Goal: Find specific page/section: Find specific page/section

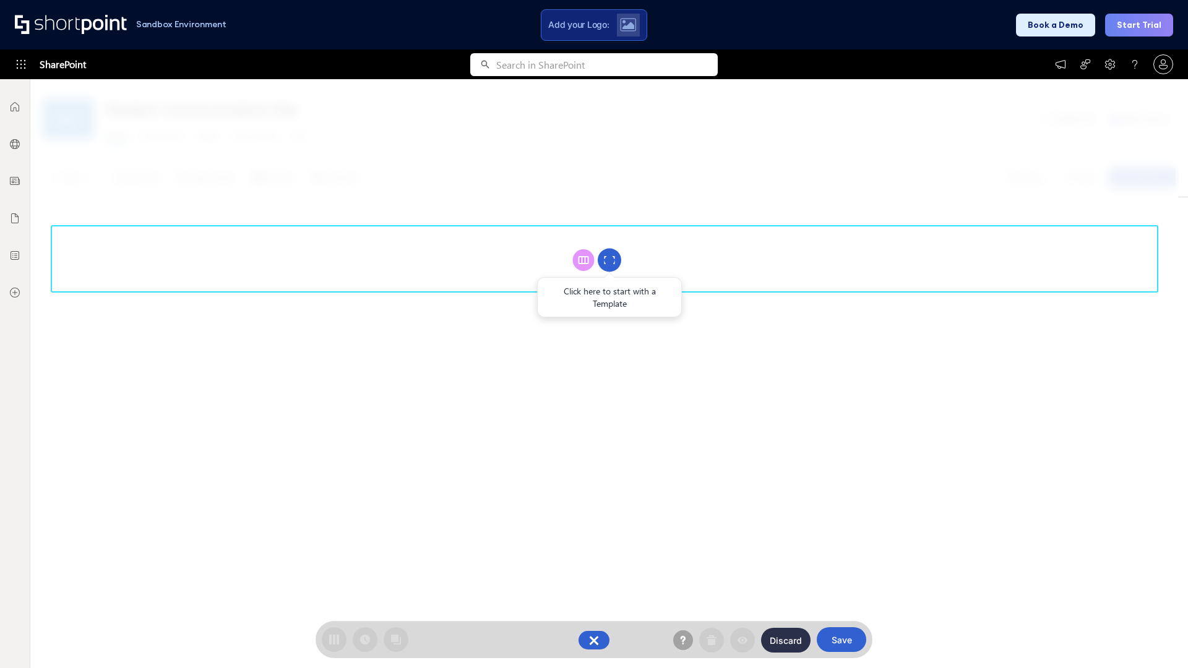
click at [609, 260] on circle at bounding box center [610, 261] width 24 height 24
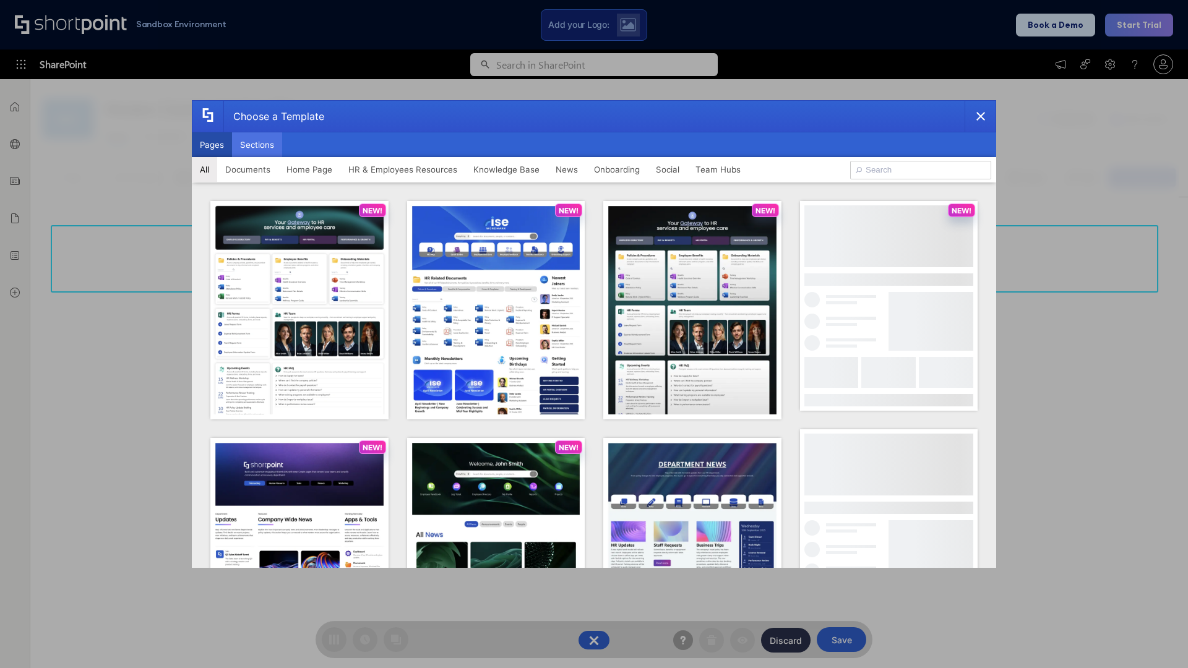
click at [257, 145] on button "Sections" at bounding box center [257, 144] width 50 height 25
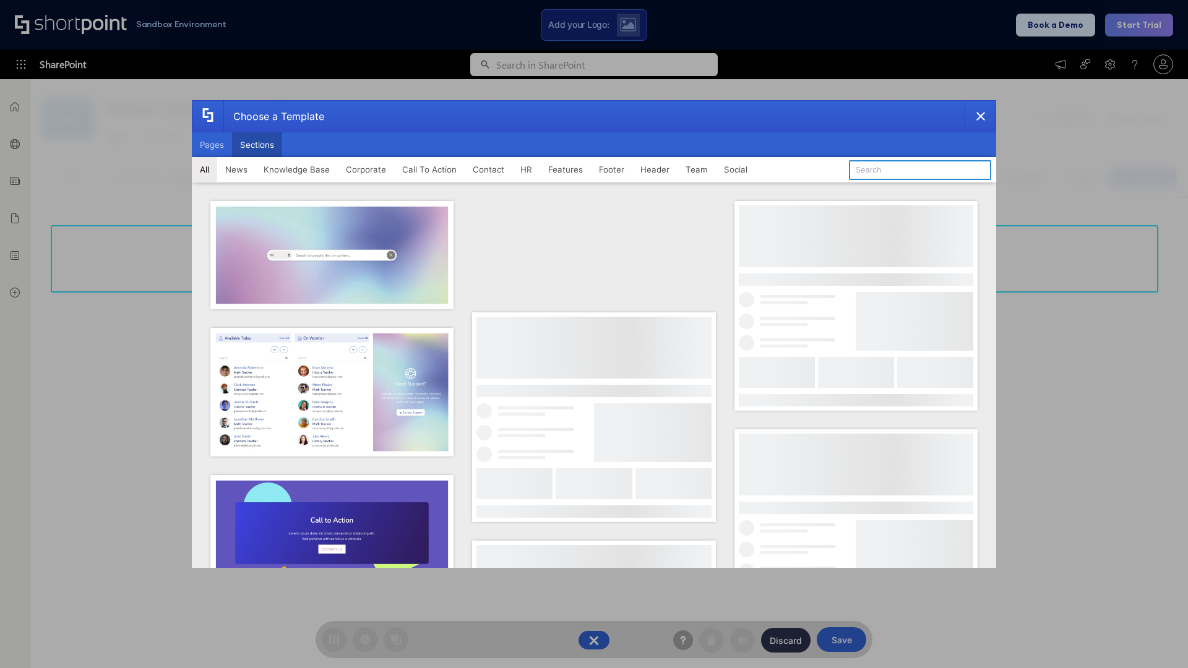
type input "Employee Spotlight 1"
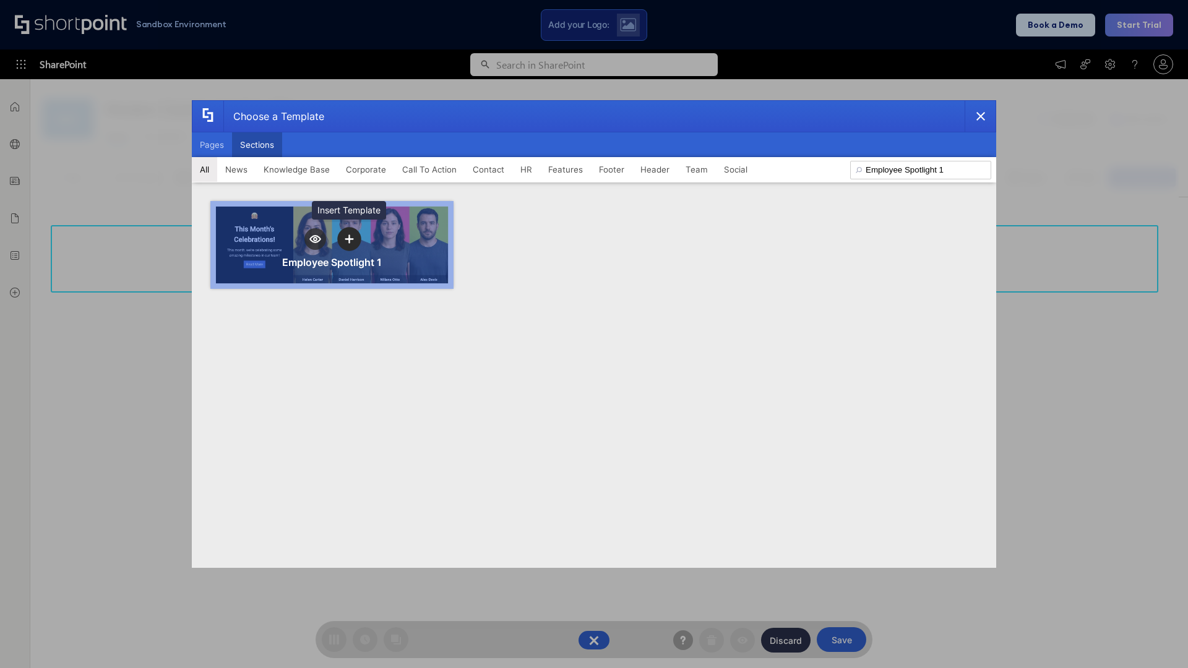
click at [349, 239] on icon "template selector" at bounding box center [349, 238] width 9 height 9
